Goal: Task Accomplishment & Management: Manage account settings

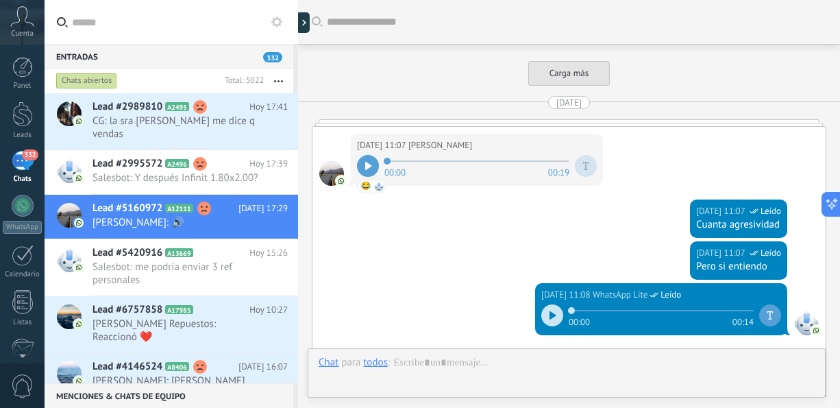
scroll to position [2599, 0]
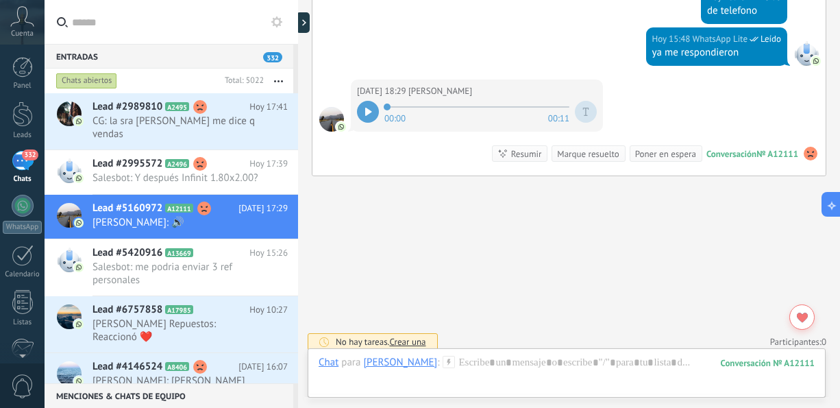
click at [367, 108] on icon at bounding box center [368, 112] width 6 height 8
drag, startPoint x: 839, startPoint y: 378, endPoint x: 840, endPoint y: 340, distance: 38.4
click at [839, 340] on html ".abccls-1,.abccls-2{fill-rule:evenodd}.abccls-2{fill:#fff} .abfcls-1{fill:none}…" at bounding box center [420, 204] width 840 height 408
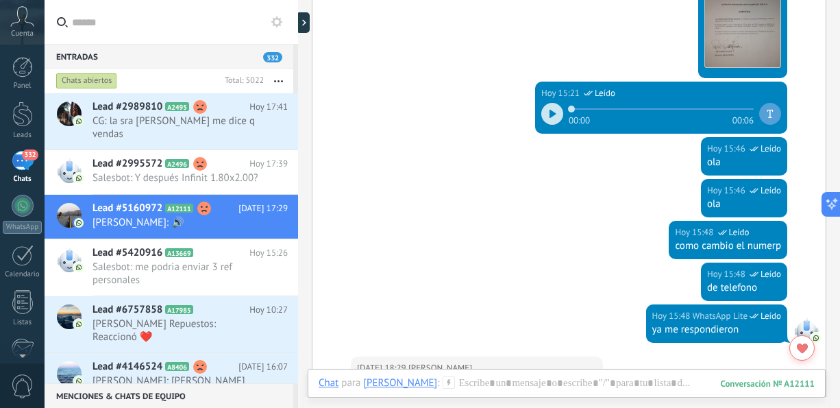
scroll to position [2151, 0]
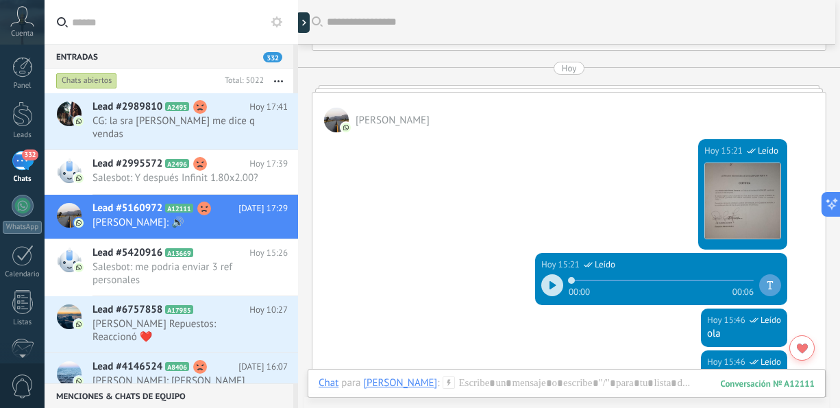
click at [549, 281] on icon at bounding box center [552, 285] width 6 height 8
click at [210, 131] on div "Lead #2989810 A2495 [DATE] 17:41 CG: la sra [PERSON_NAME] me dice q vendas" at bounding box center [195, 121] width 206 height 56
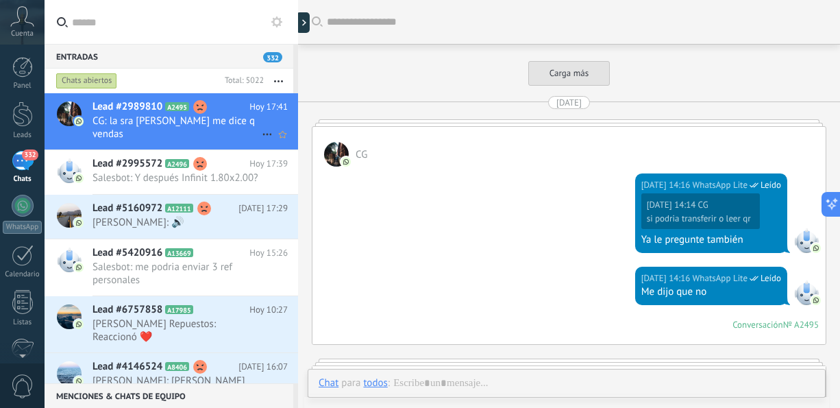
scroll to position [2061, 0]
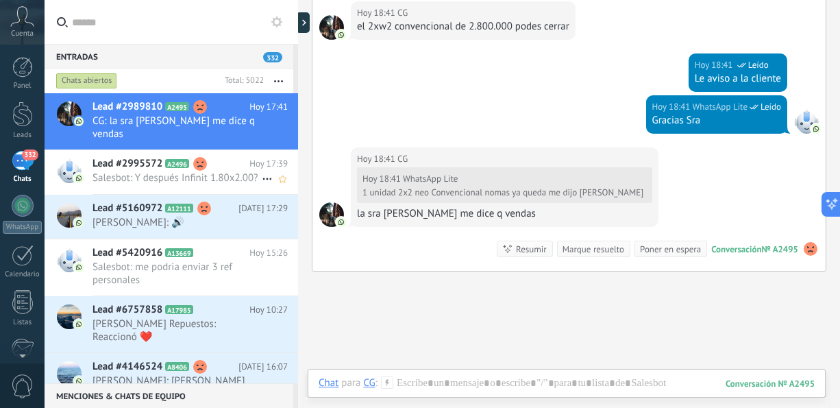
click at [199, 177] on span "Salesbot: Y después Infinit 1.80x2.00?" at bounding box center [176, 177] width 169 height 13
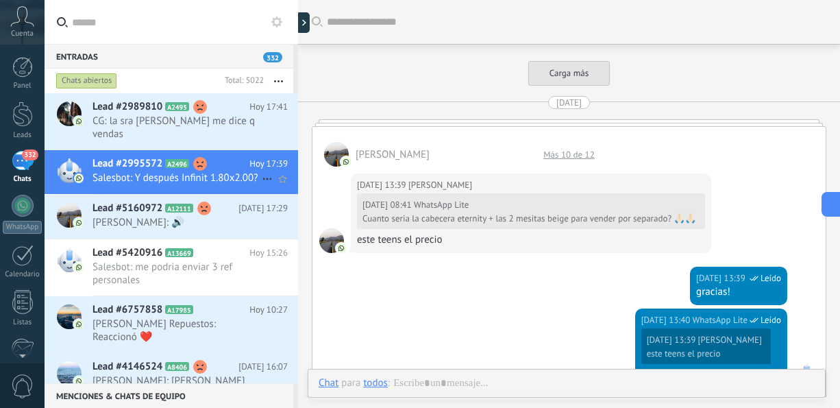
scroll to position [1697, 0]
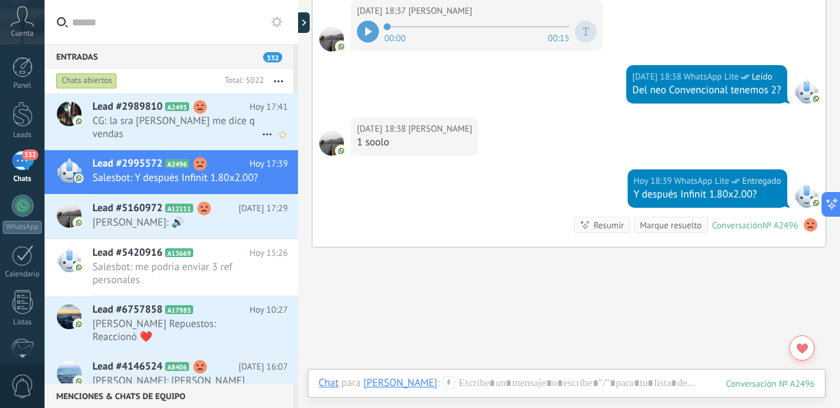
click at [143, 123] on span "CG: la sra [PERSON_NAME] me dice q vendas" at bounding box center [176, 127] width 169 height 26
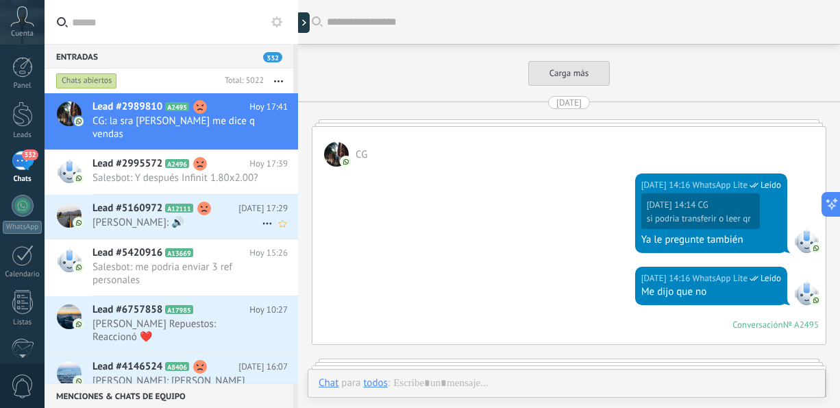
click at [129, 221] on span "[PERSON_NAME]: 🔊" at bounding box center [176, 222] width 169 height 13
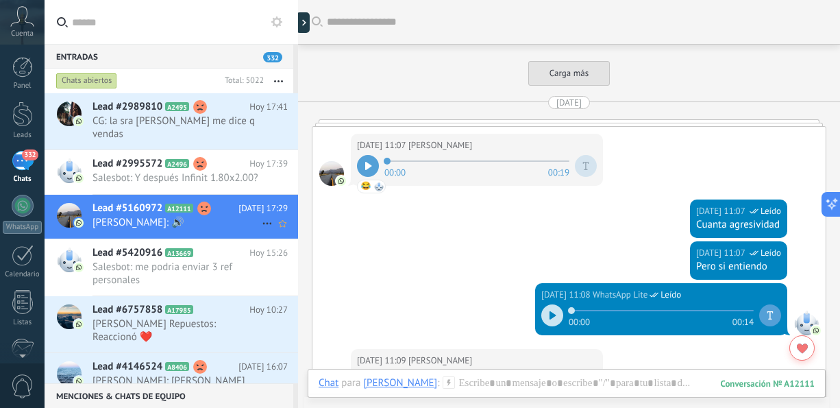
scroll to position [2516, 0]
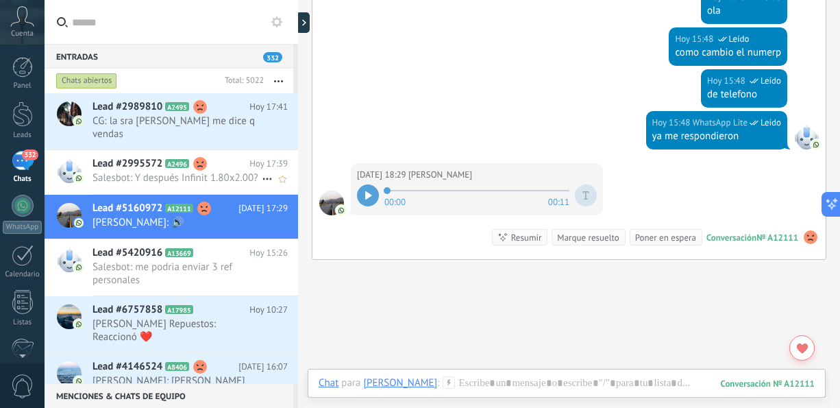
click at [171, 175] on span "Salesbot: Y después Infinit 1.80x2.00?" at bounding box center [176, 177] width 169 height 13
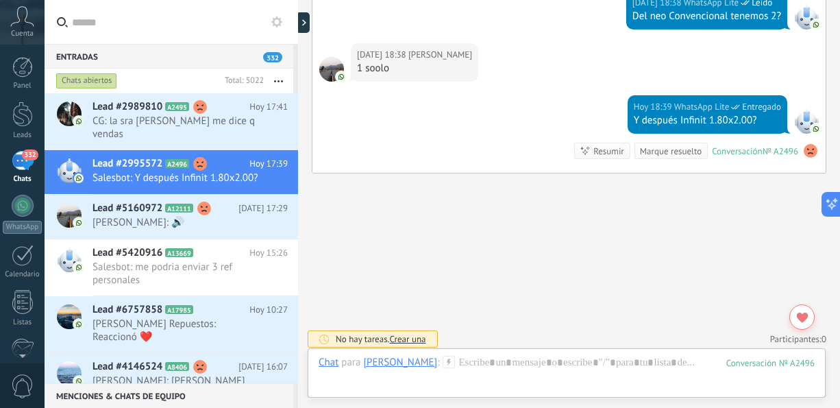
scroll to position [1414, 0]
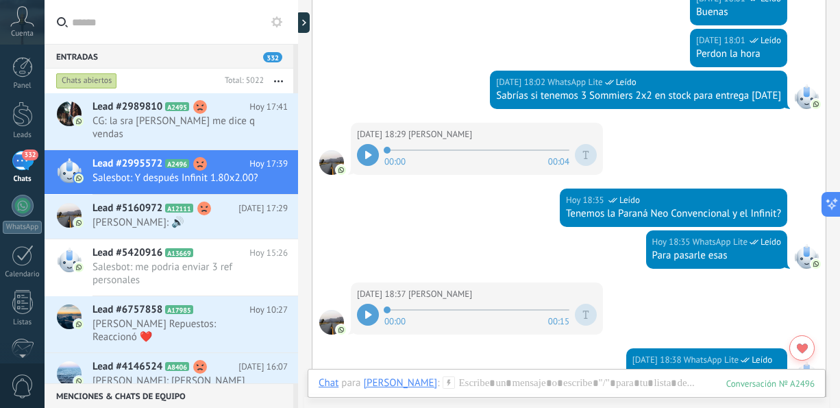
click at [373, 310] on div at bounding box center [368, 314] width 22 height 22
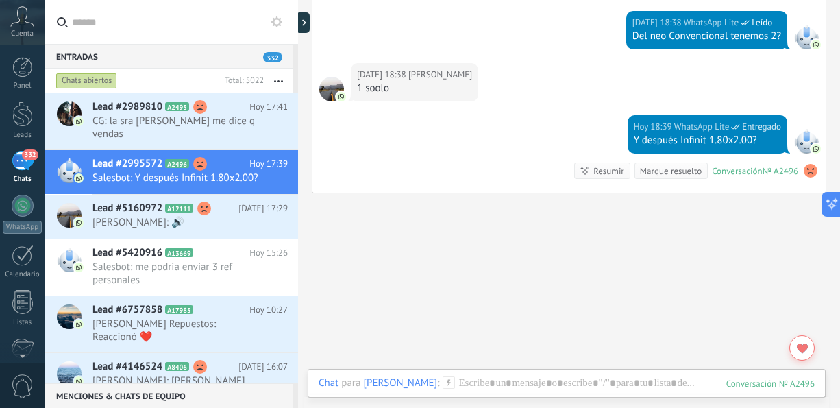
scroll to position [1759, 0]
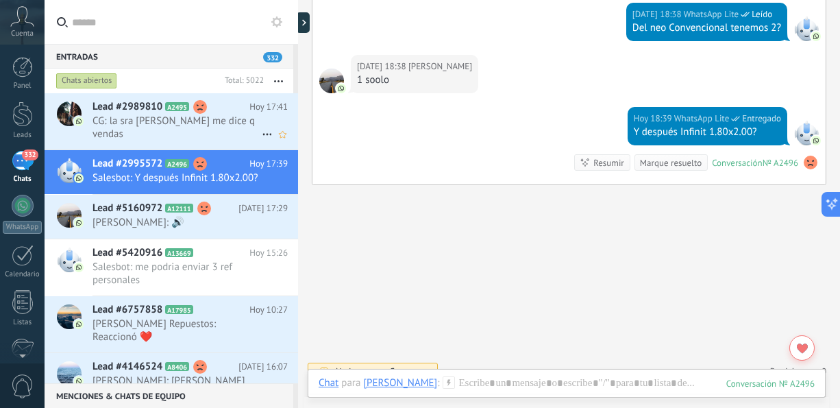
click at [105, 126] on span "CG: la sra [PERSON_NAME] me dice q vendas" at bounding box center [176, 127] width 169 height 26
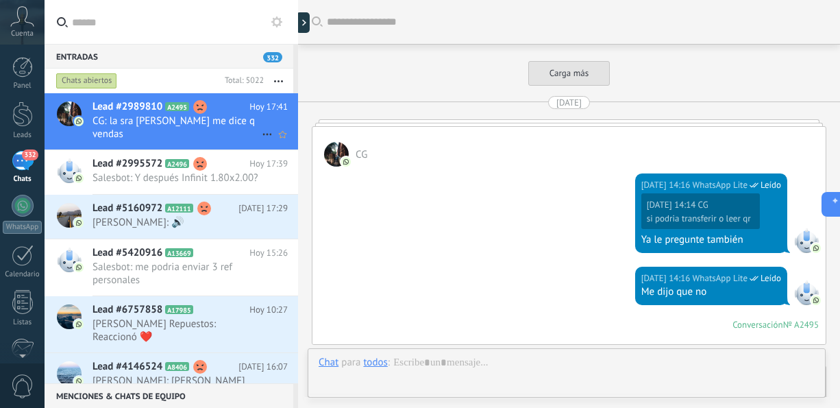
scroll to position [2158, 0]
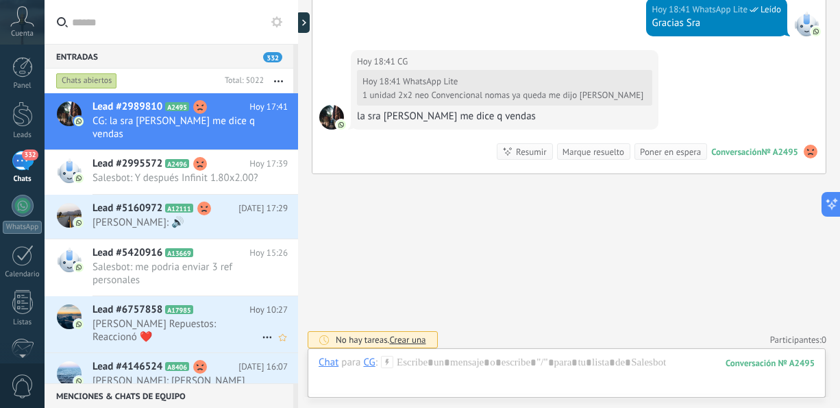
click at [129, 304] on span "Lead #6757858" at bounding box center [127, 310] width 70 height 14
